Goal: Task Accomplishment & Management: Manage account settings

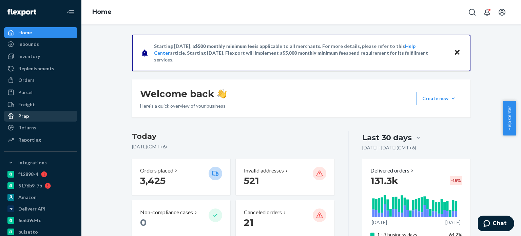
drag, startPoint x: 29, startPoint y: 77, endPoint x: 62, endPoint y: 114, distance: 49.8
click at [29, 77] on div "Orders" at bounding box center [26, 80] width 16 height 7
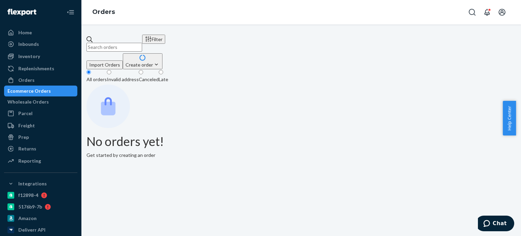
paste input "620354"
click at [142, 43] on input "text" at bounding box center [115, 47] width 56 height 9
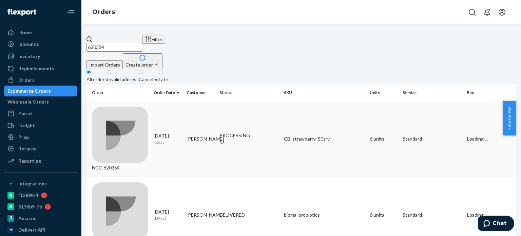
type input "620354"
click at [126, 107] on div "NCC-620354" at bounding box center [120, 139] width 56 height 65
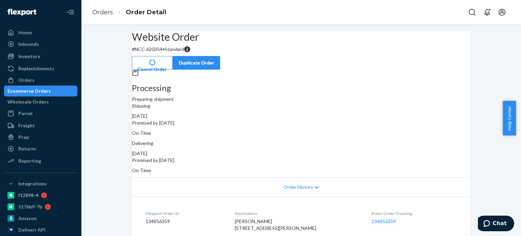
click at [173, 59] on button "Cancel Order" at bounding box center [152, 63] width 41 height 14
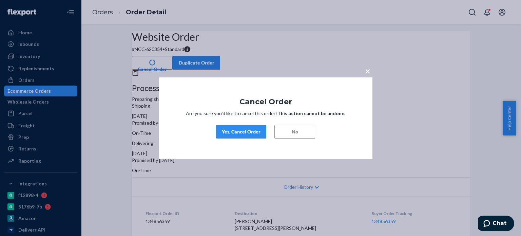
click at [234, 130] on div "Yes, Cancel Order" at bounding box center [241, 131] width 39 height 7
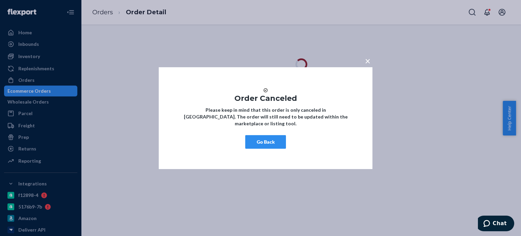
click at [269, 144] on button "Go Back" at bounding box center [265, 142] width 41 height 14
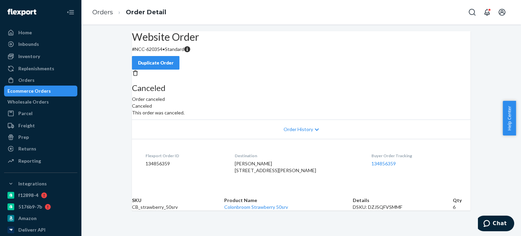
scroll to position [49, 0]
